Goal: Register for event/course

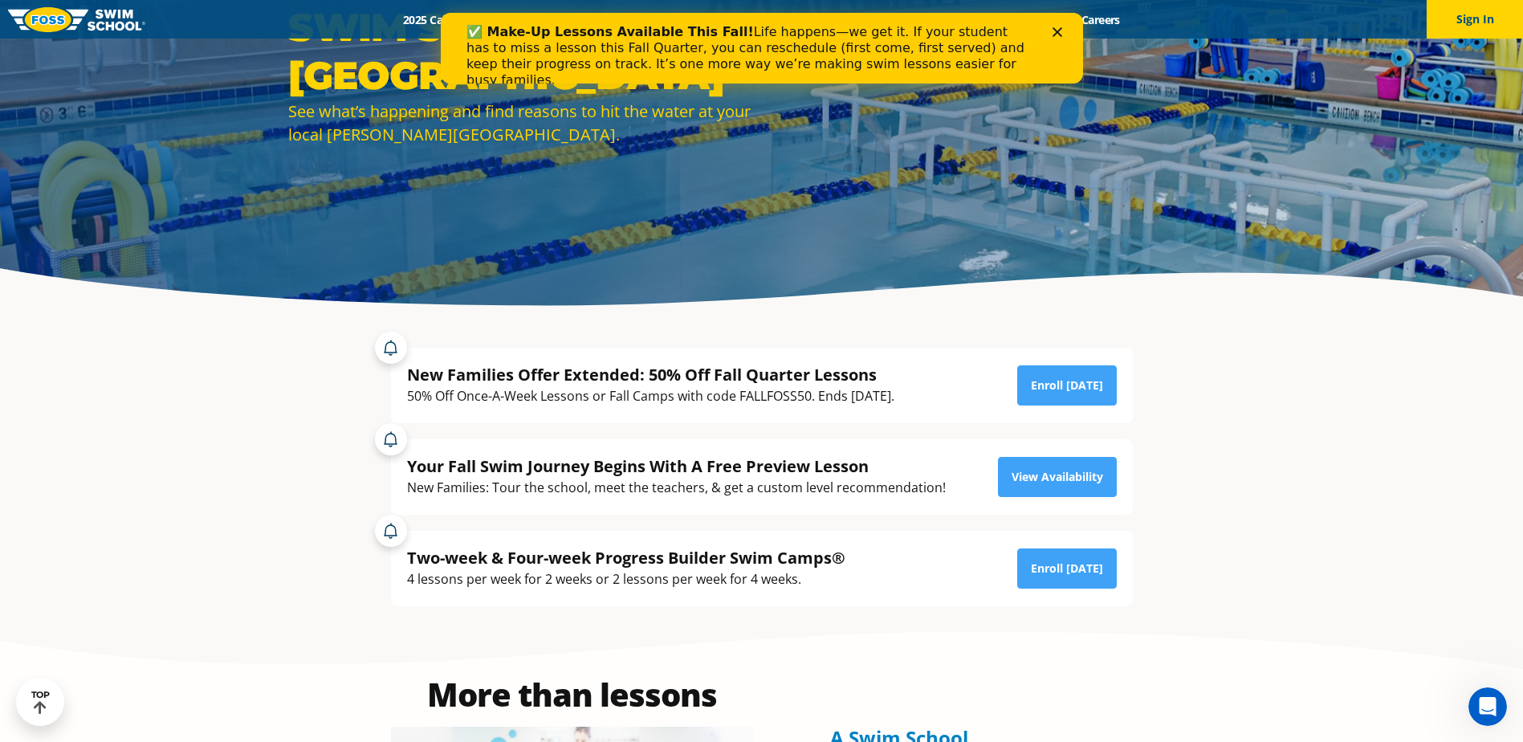
scroll to position [189, 0]
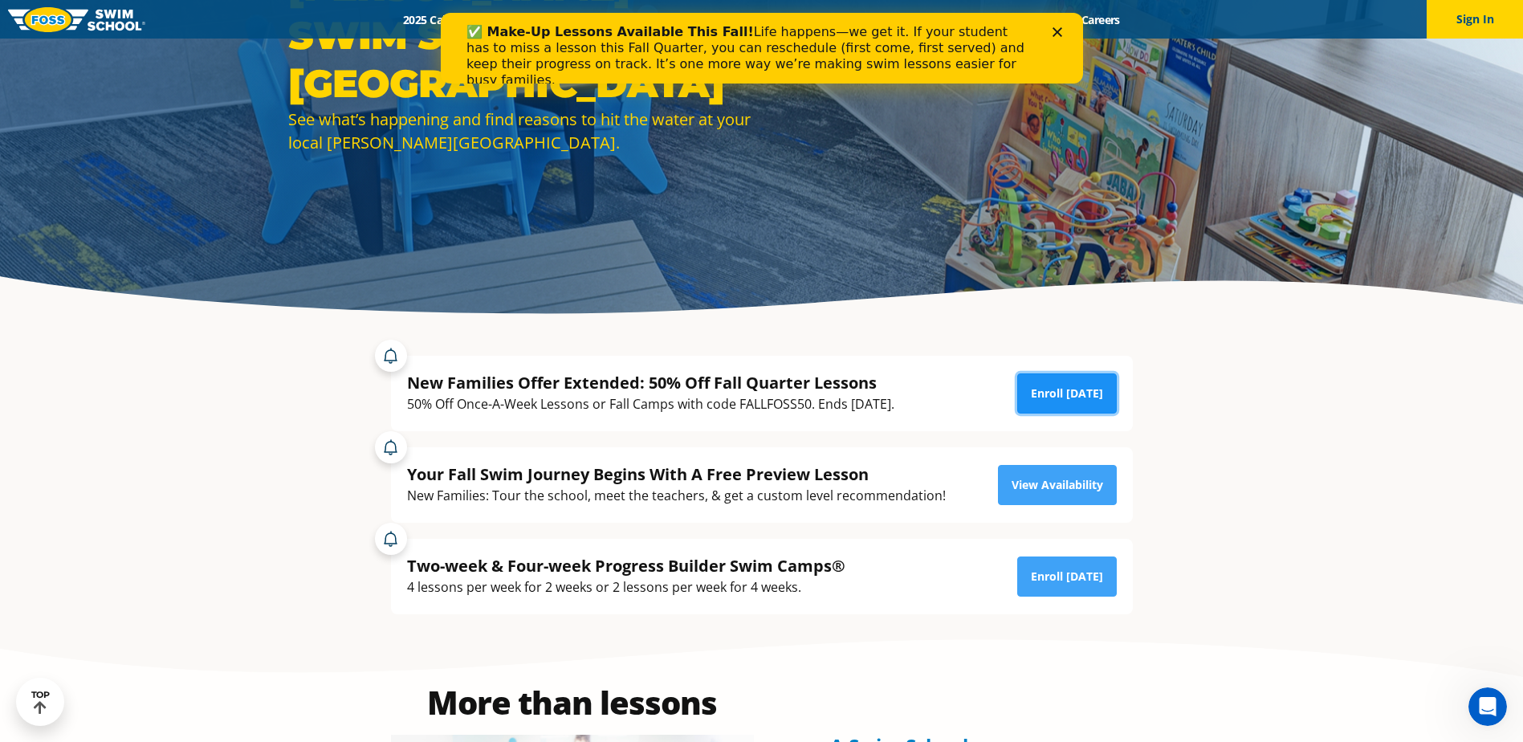
click at [1077, 391] on link "Enroll [DATE]" at bounding box center [1067, 393] width 100 height 40
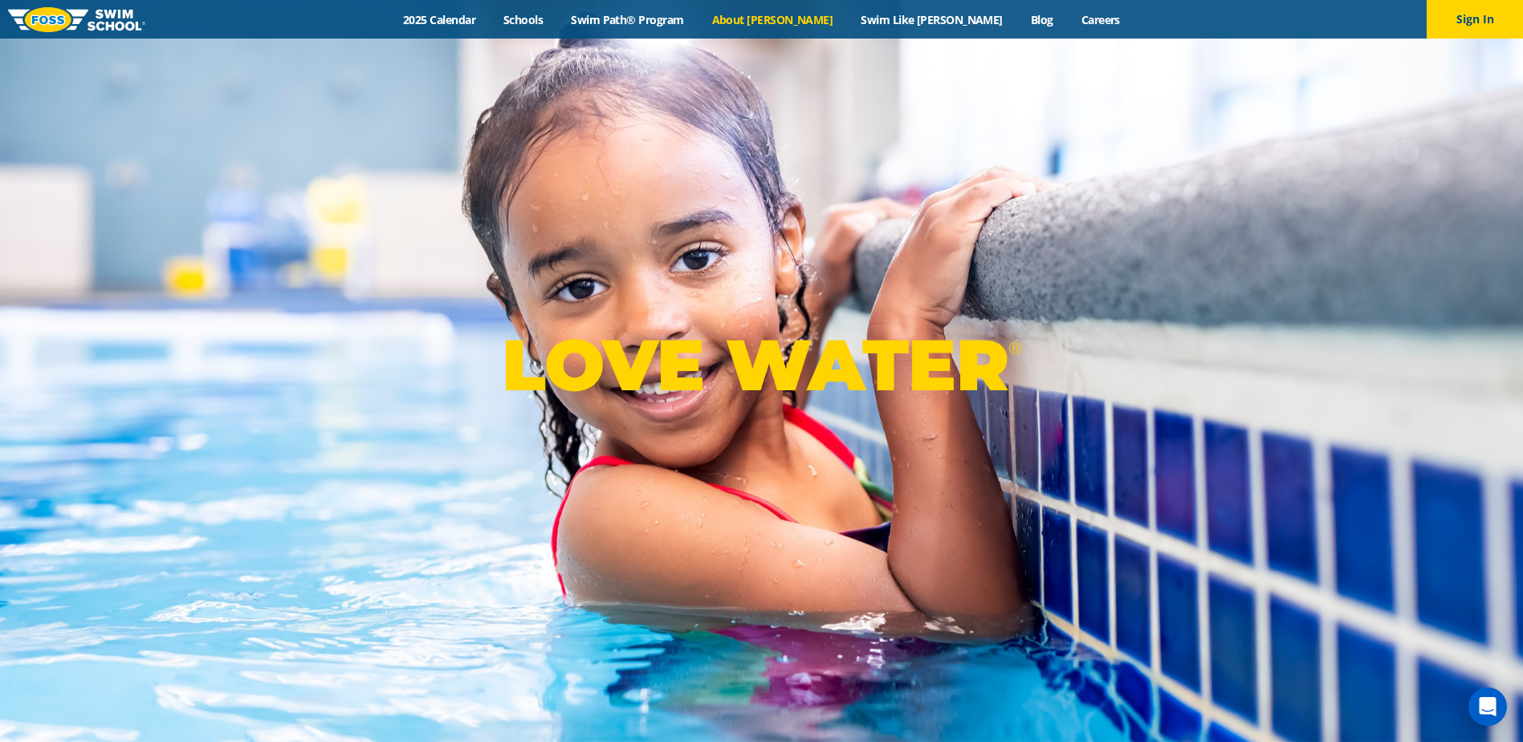
click at [797, 17] on link "About [PERSON_NAME]" at bounding box center [772, 19] width 149 height 15
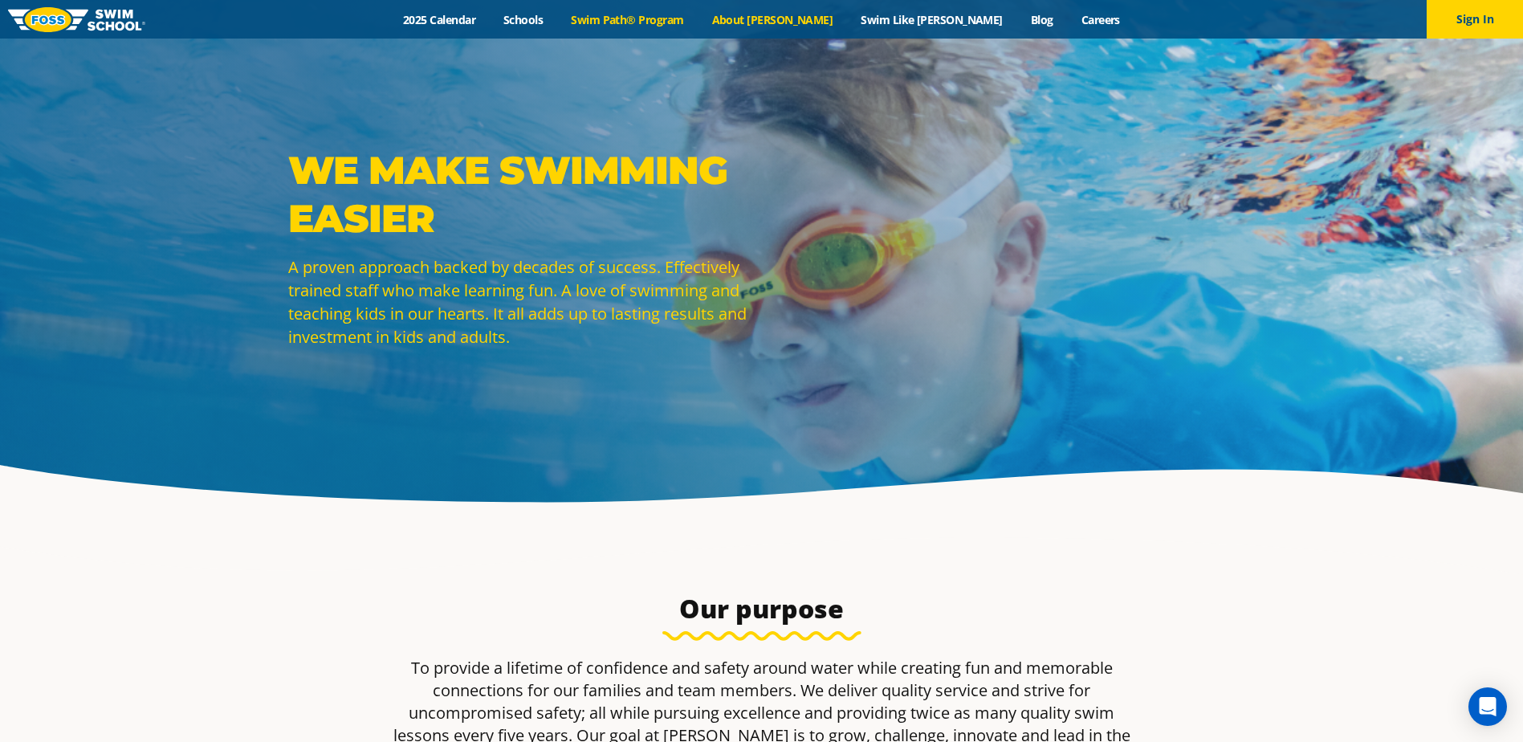
click at [660, 19] on link "Swim Path® Program" at bounding box center [627, 19] width 141 height 15
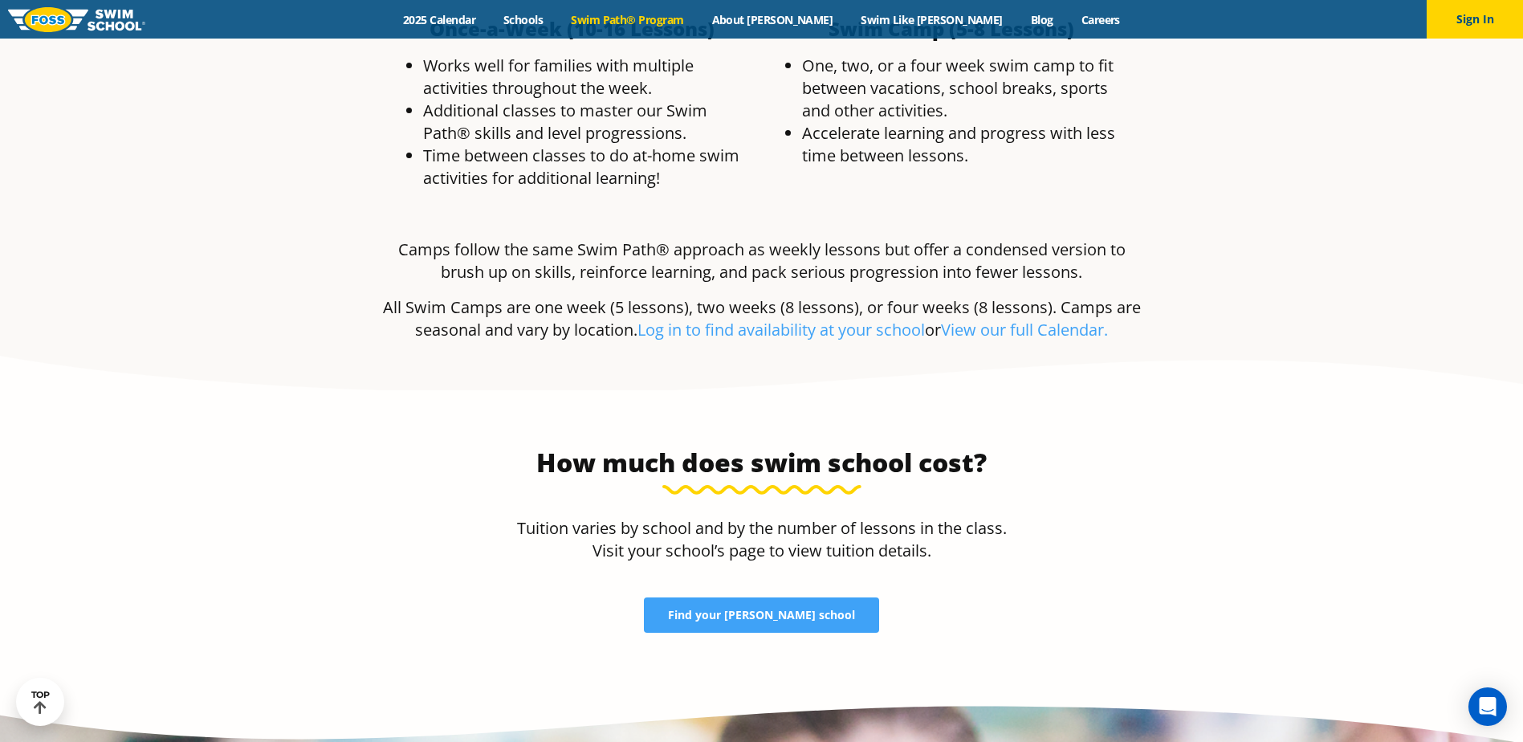
scroll to position [3214, 0]
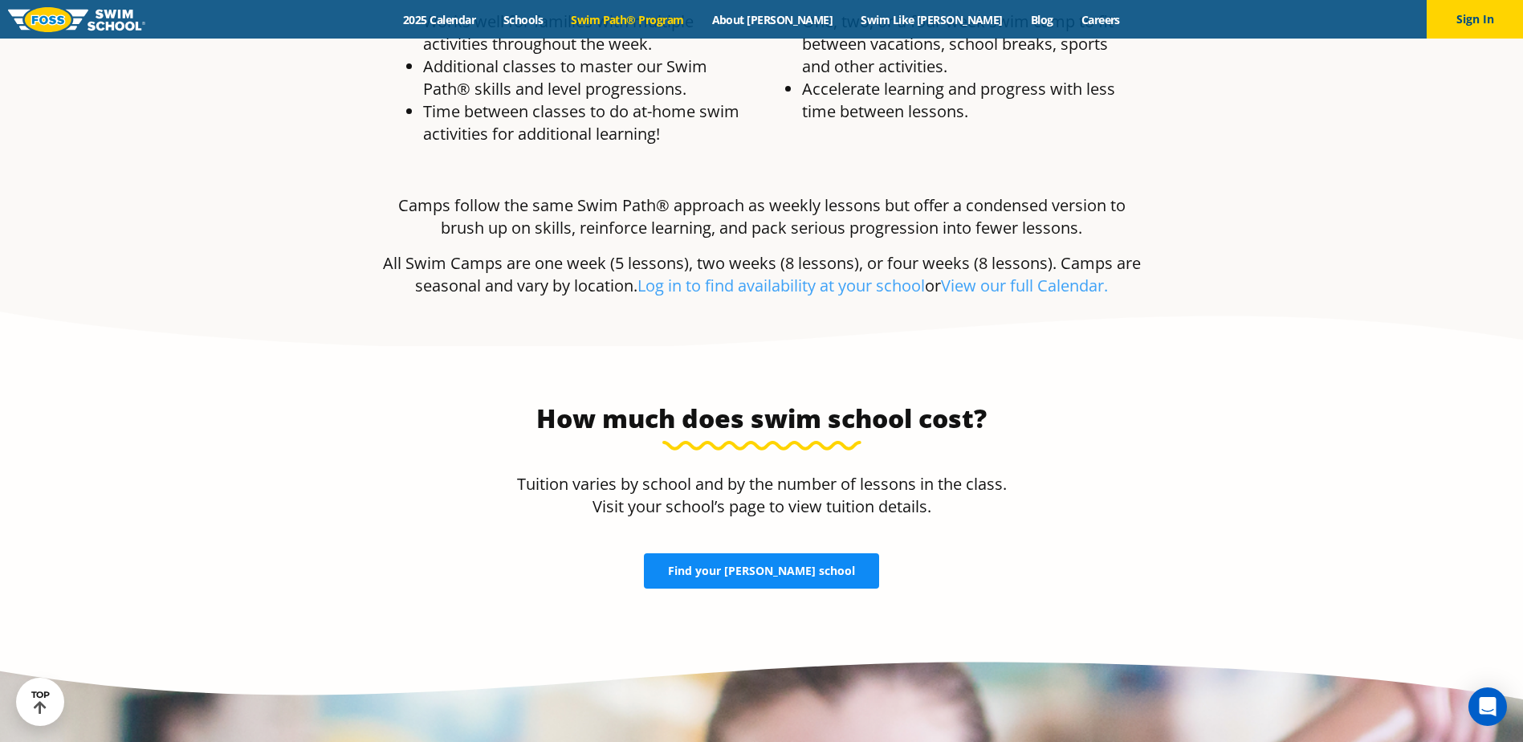
click at [723, 565] on span "Find your FOSS school" at bounding box center [761, 570] width 187 height 11
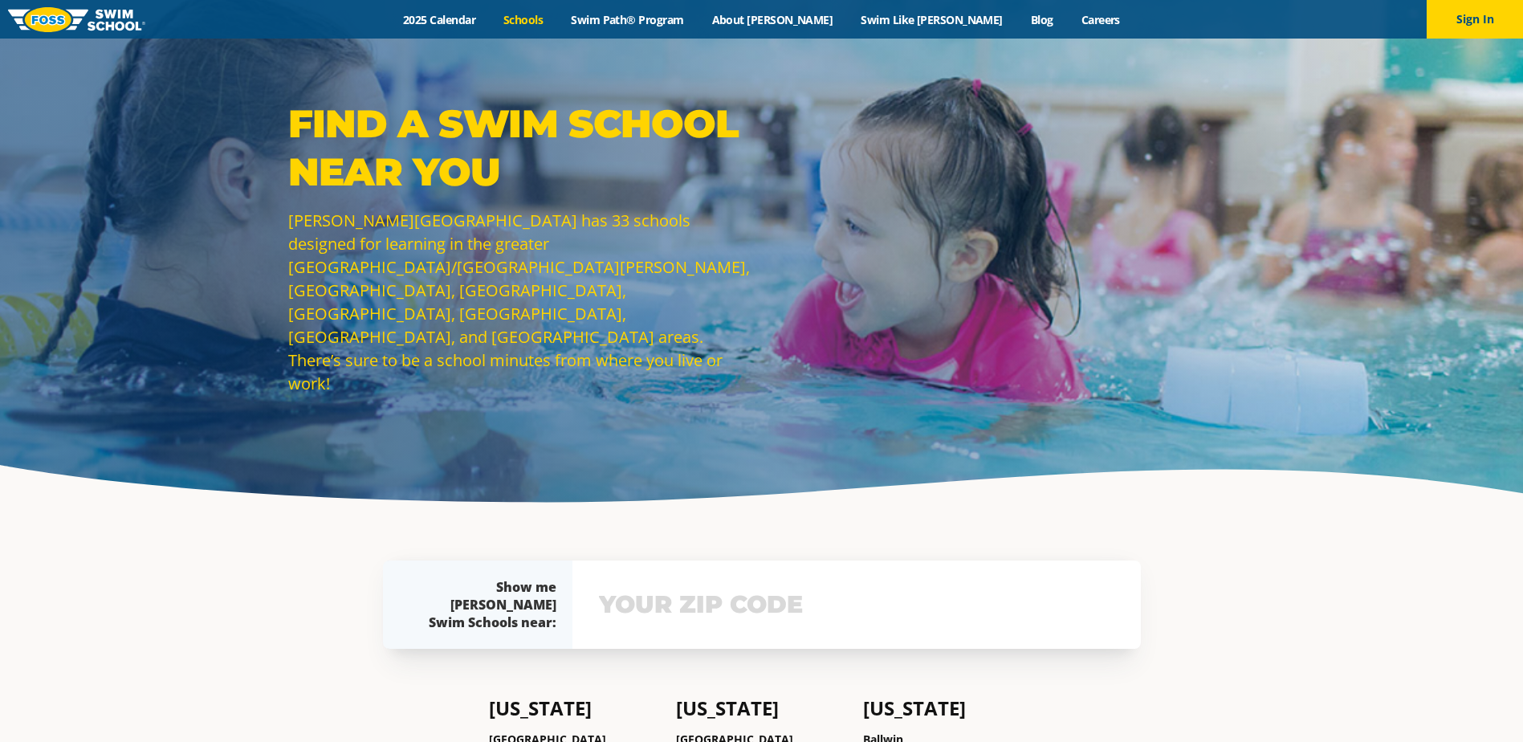
click at [686, 603] on input "text" at bounding box center [857, 604] width 524 height 47
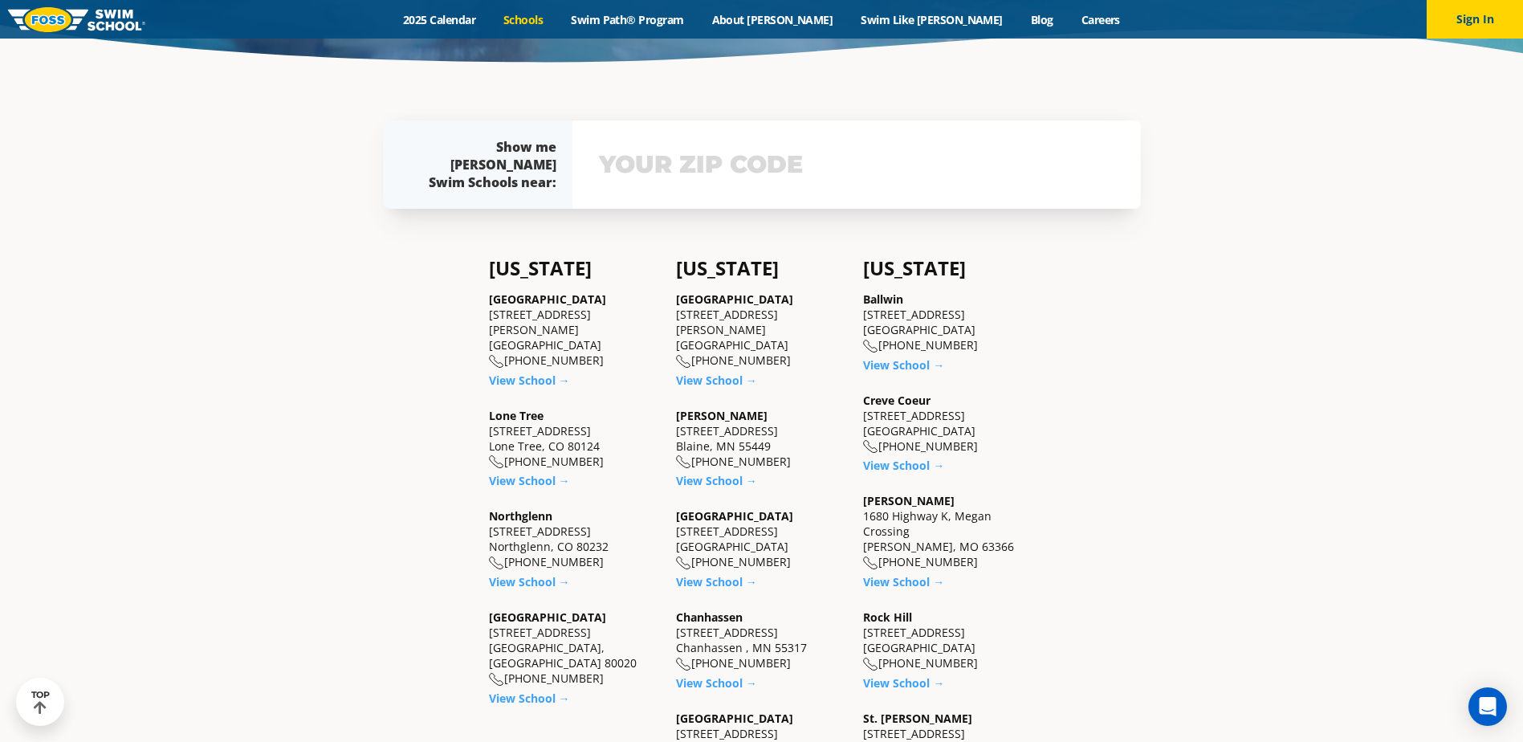
scroll to position [480, 0]
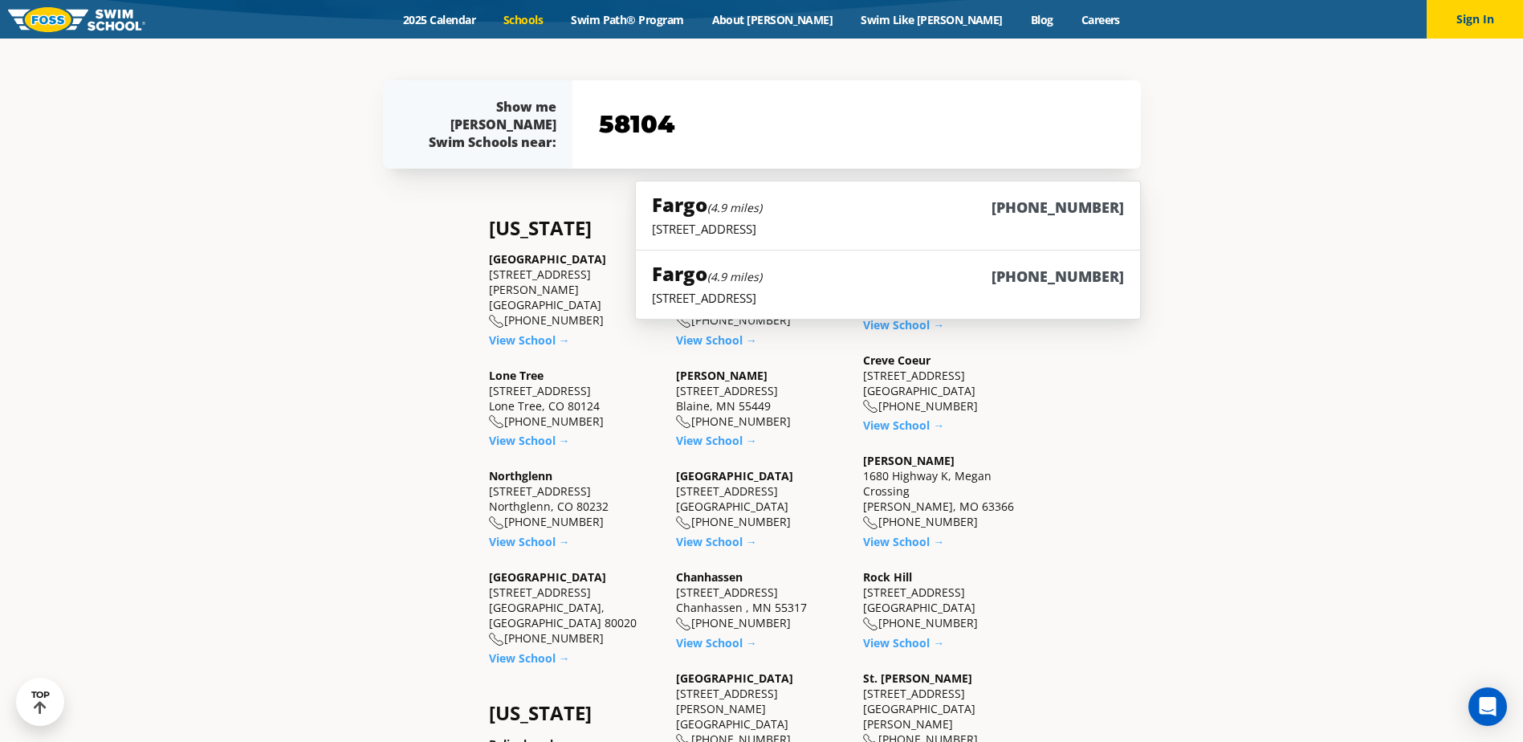
type input "58104"
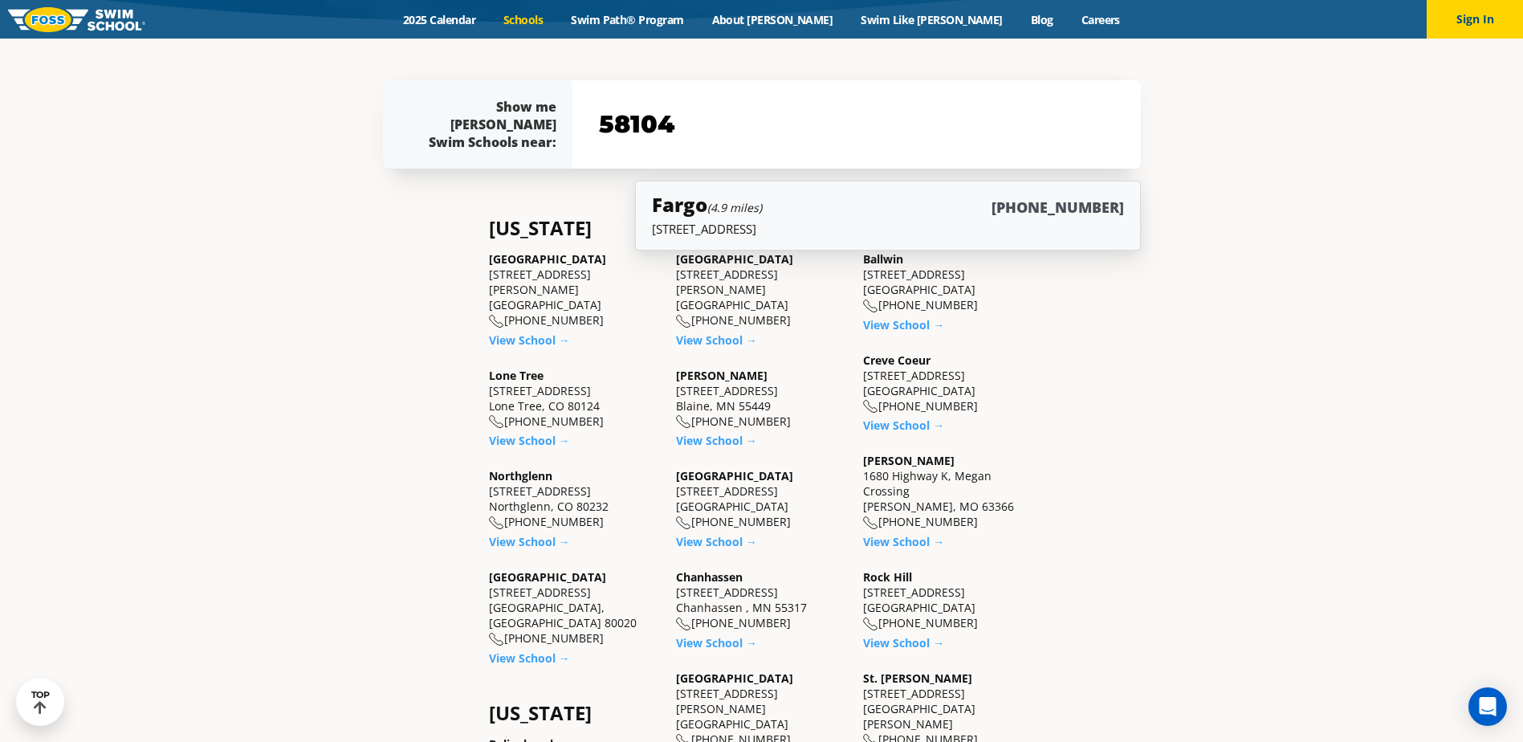
click at [691, 208] on h5 "Fargo (4.9 miles)" at bounding box center [707, 204] width 110 height 26
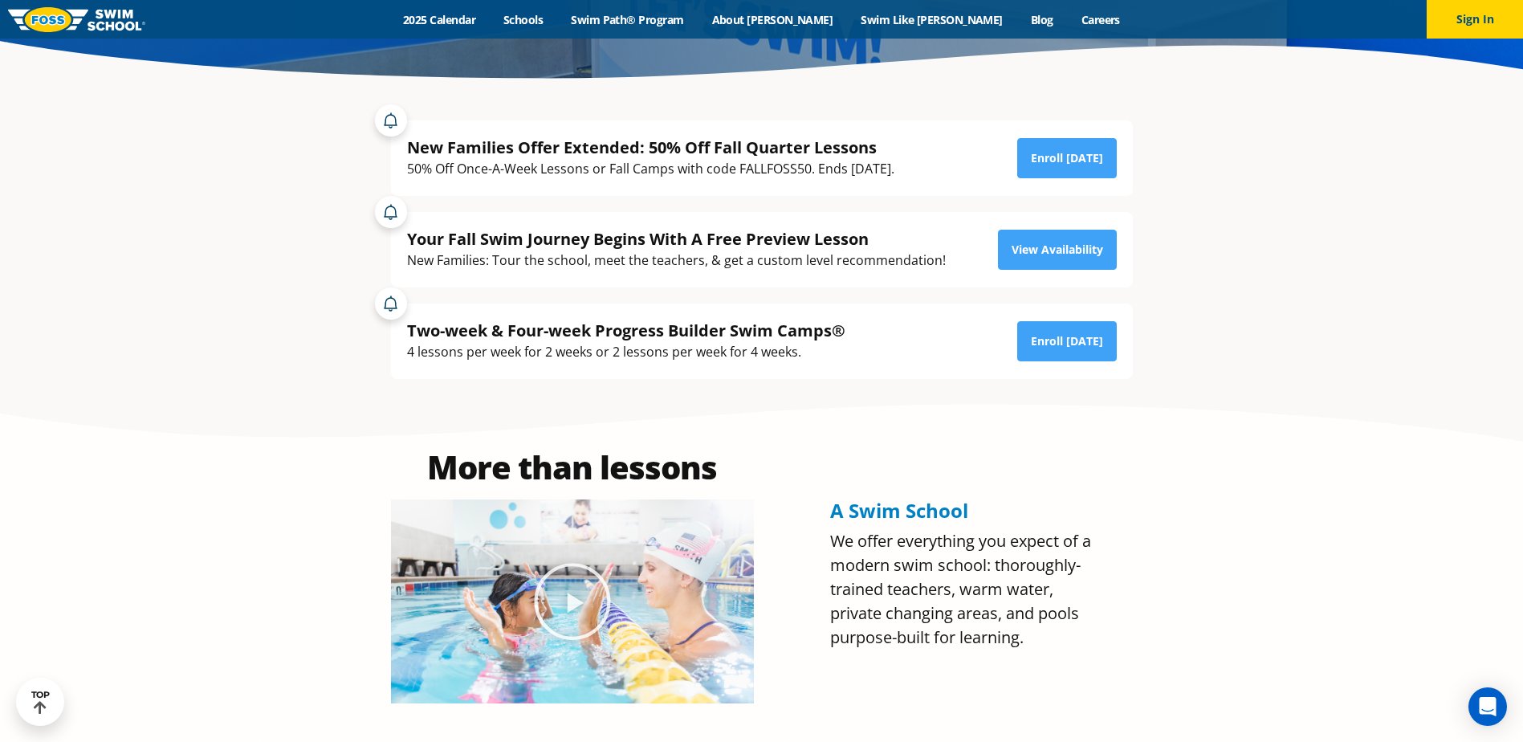
scroll to position [363, 0]
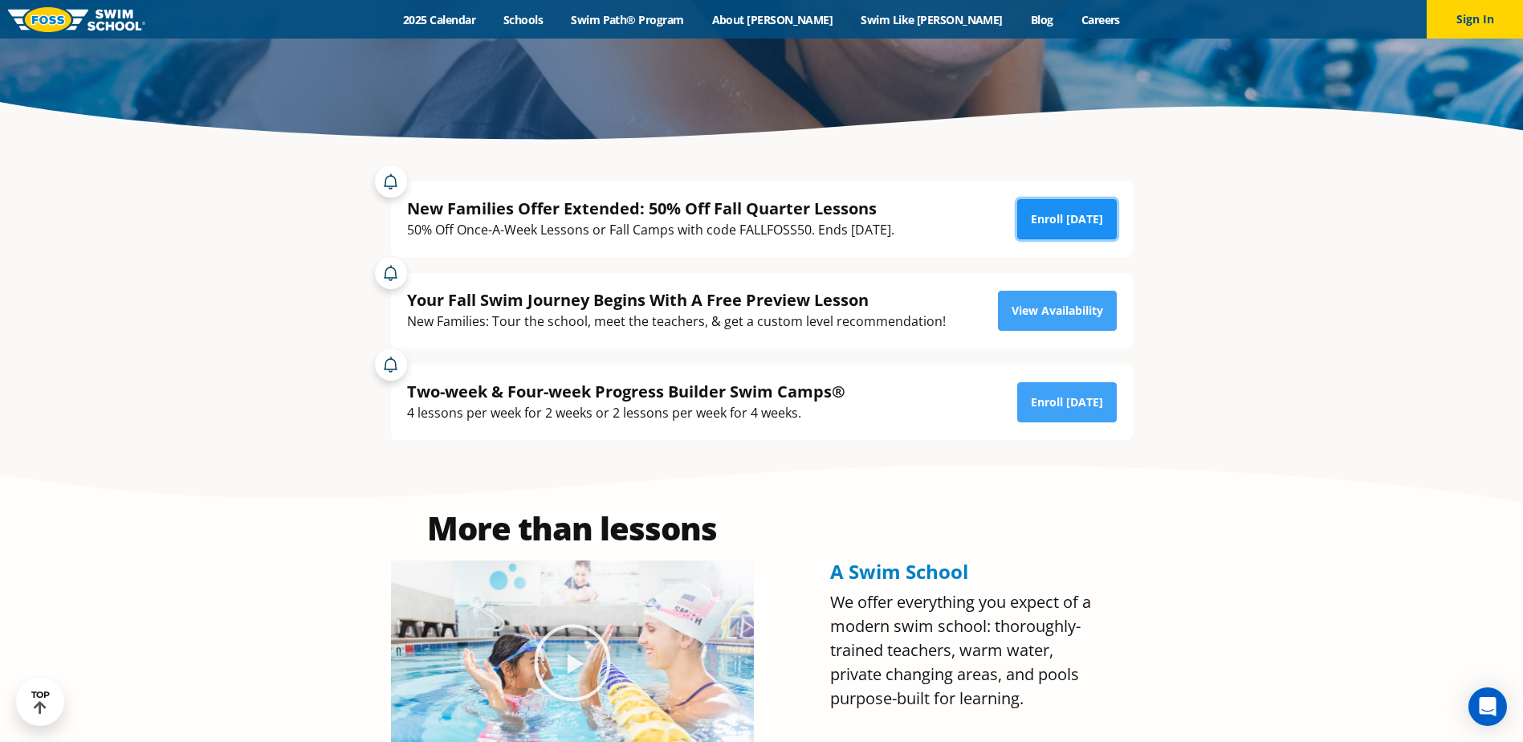
click at [1066, 218] on link "Enroll [DATE]" at bounding box center [1067, 219] width 100 height 40
